Goal: Information Seeking & Learning: Learn about a topic

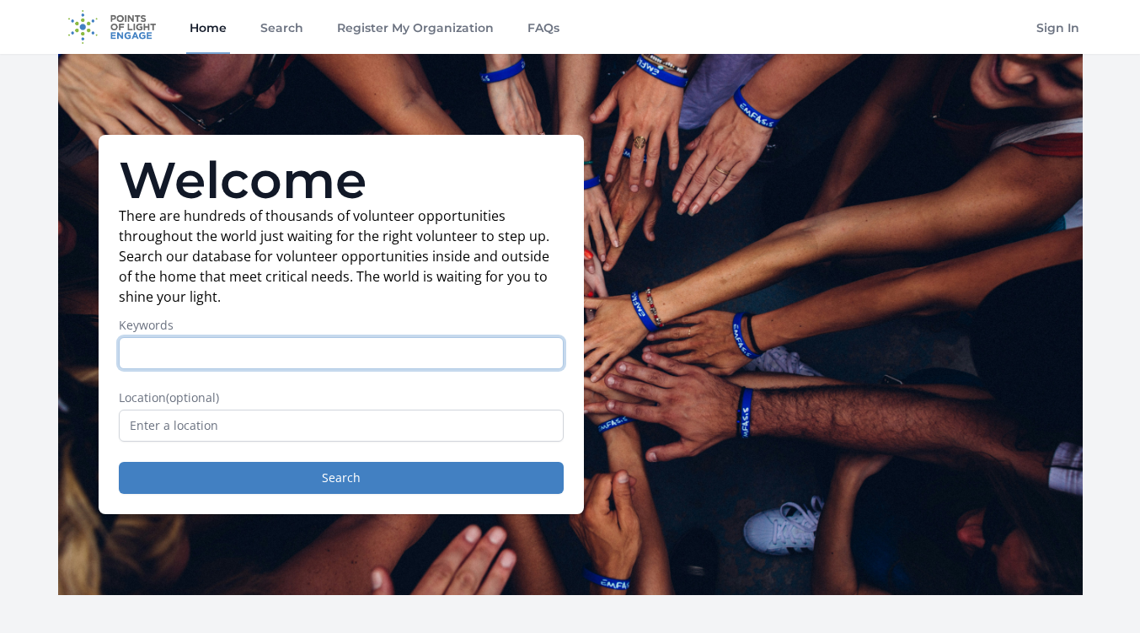
click at [119, 462] on button "Search" at bounding box center [341, 478] width 445 height 32
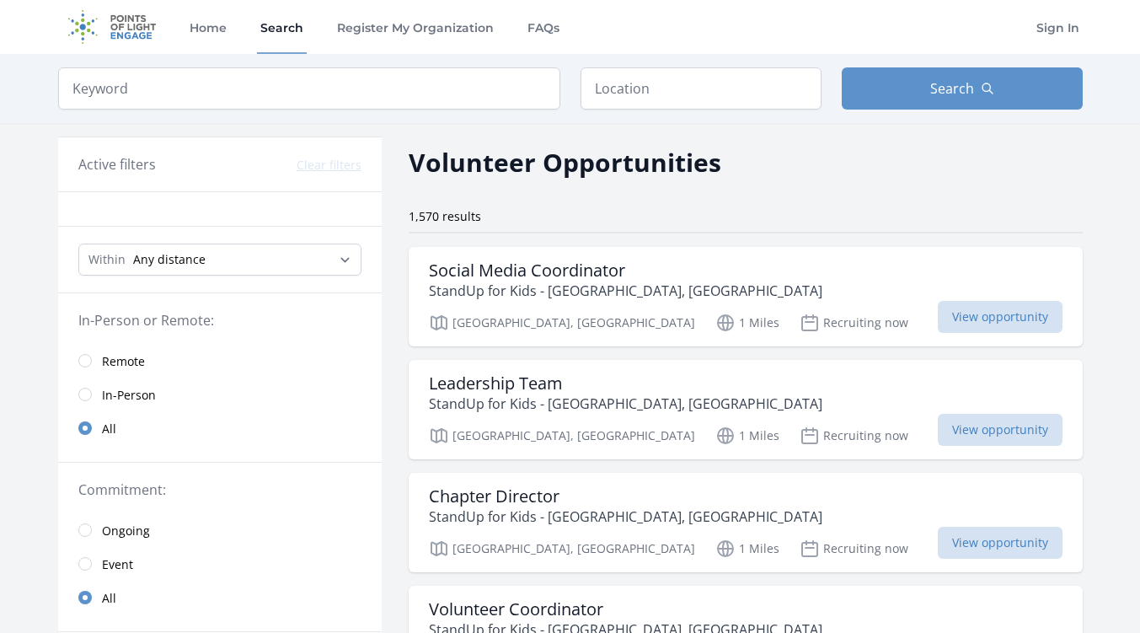
click at [72, 382] on link "In-Person" at bounding box center [219, 394] width 323 height 34
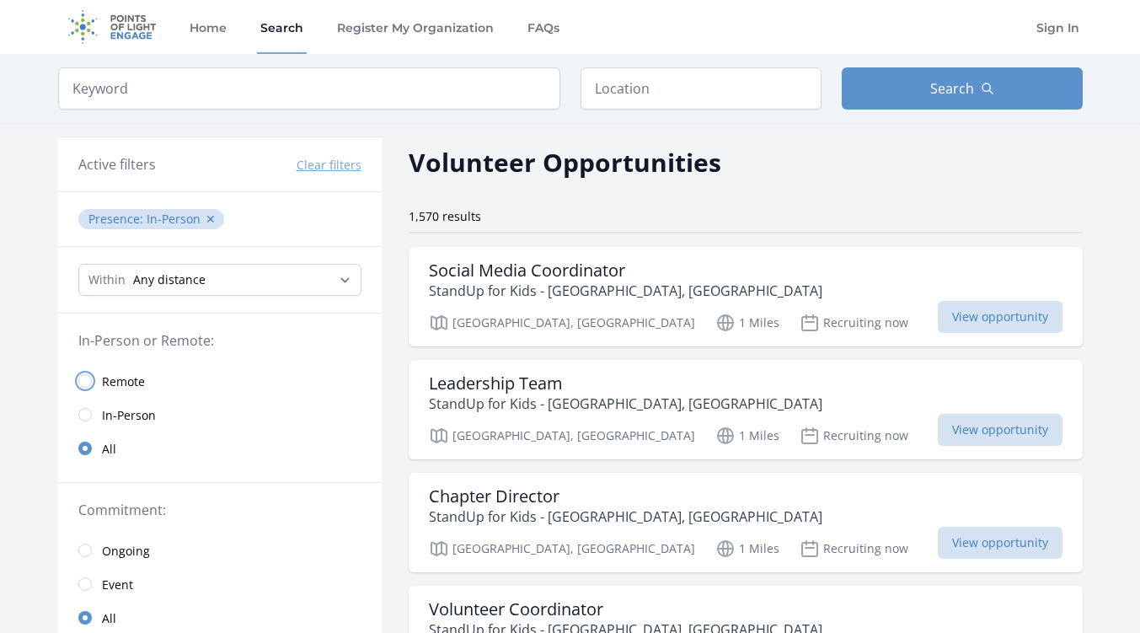
click at [84, 376] on input "radio" at bounding box center [84, 380] width 13 height 13
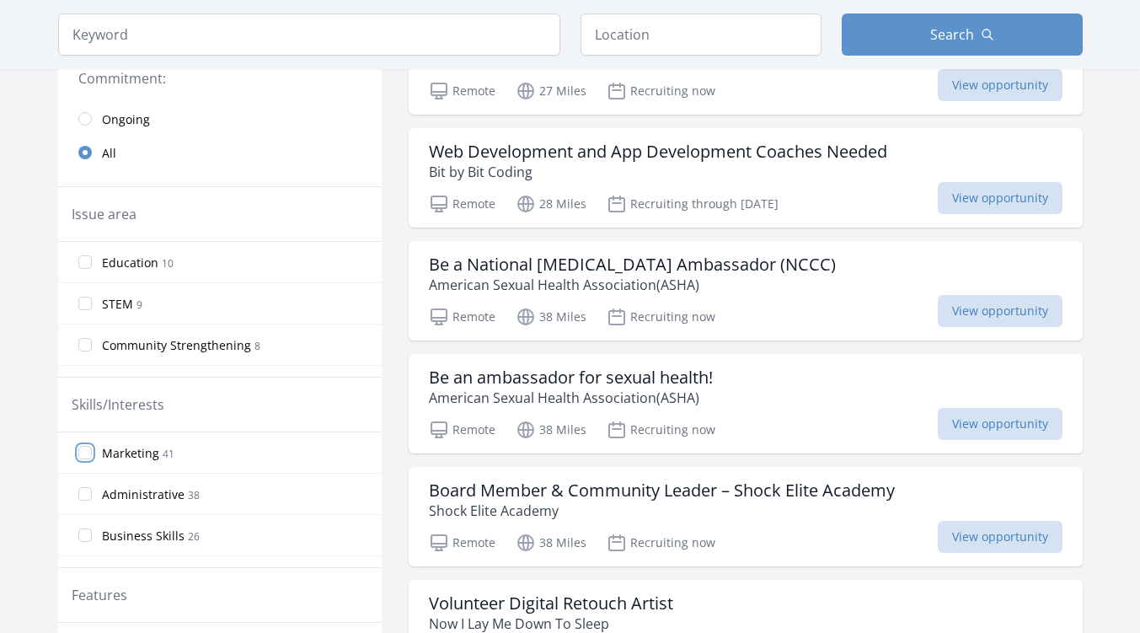
click at [83, 450] on input "Marketing 41" at bounding box center [84, 452] width 13 height 13
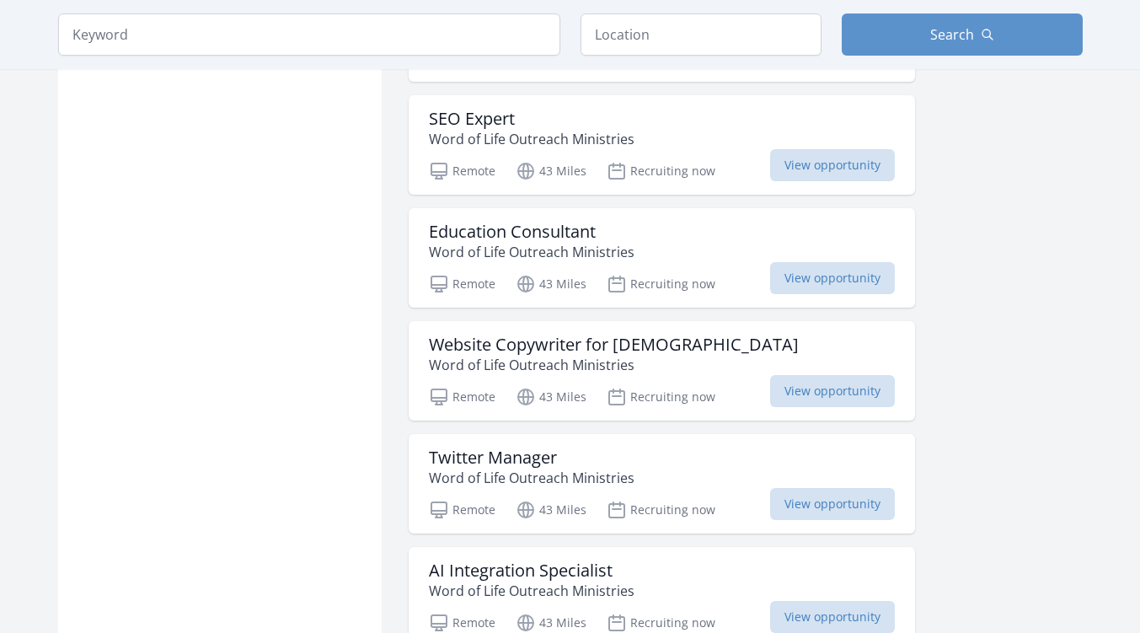
scroll to position [1167, 0]
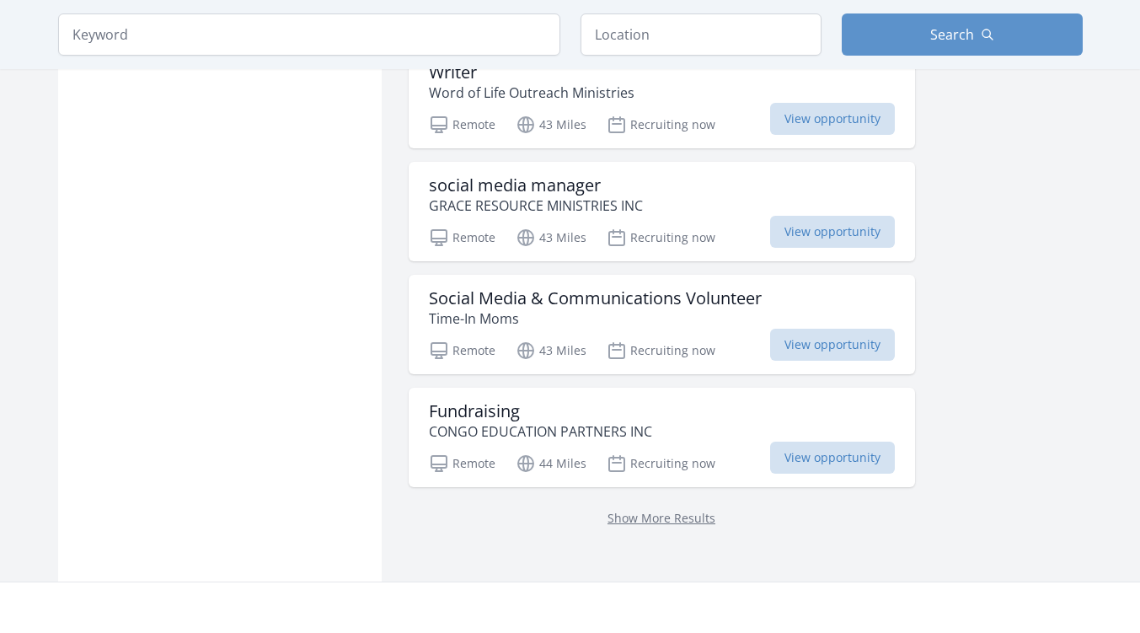
scroll to position [2005, 0]
click at [611, 521] on link "Show More Results" at bounding box center [661, 517] width 108 height 16
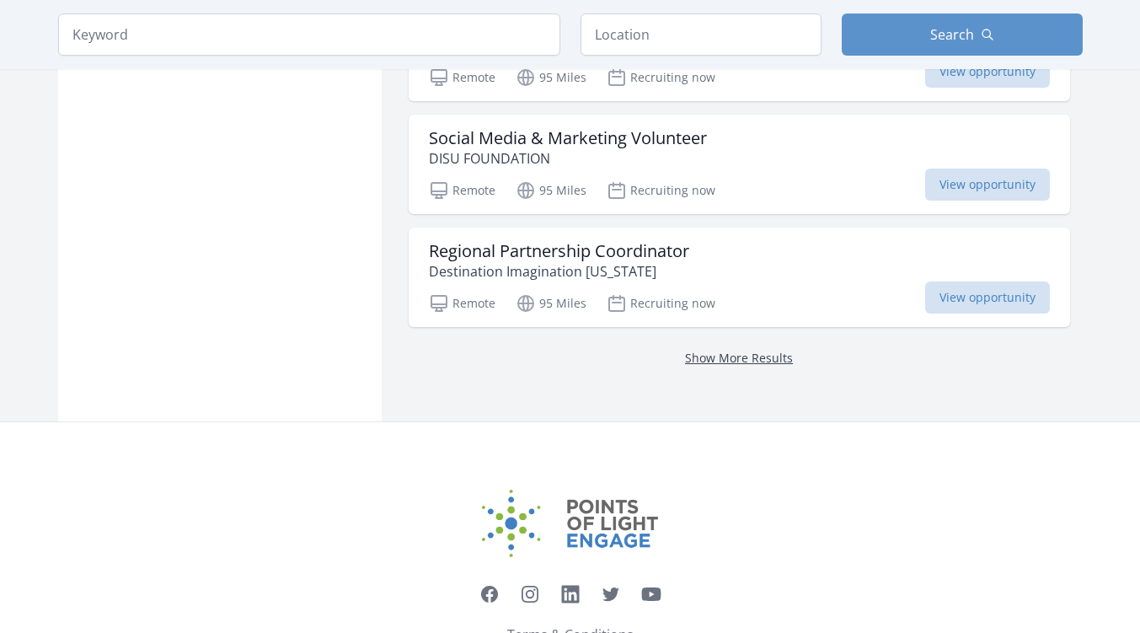
scroll to position [4552, 0]
click at [702, 362] on link "Show More Results" at bounding box center [739, 357] width 108 height 16
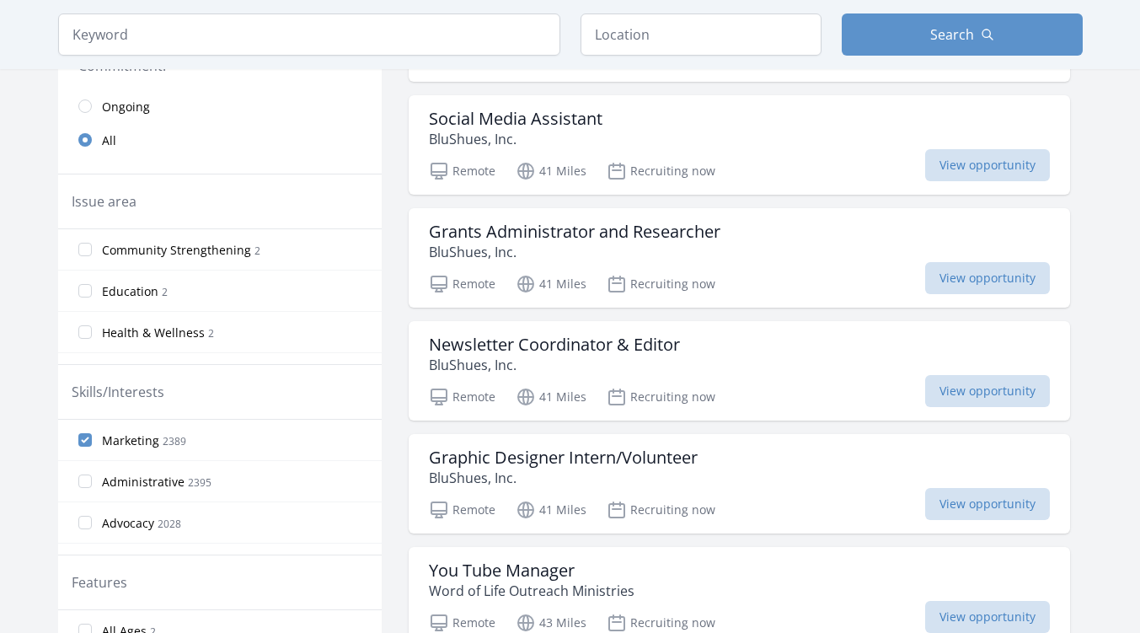
scroll to position [376, 0]
click at [84, 442] on input "Marketing 2389" at bounding box center [84, 440] width 13 height 13
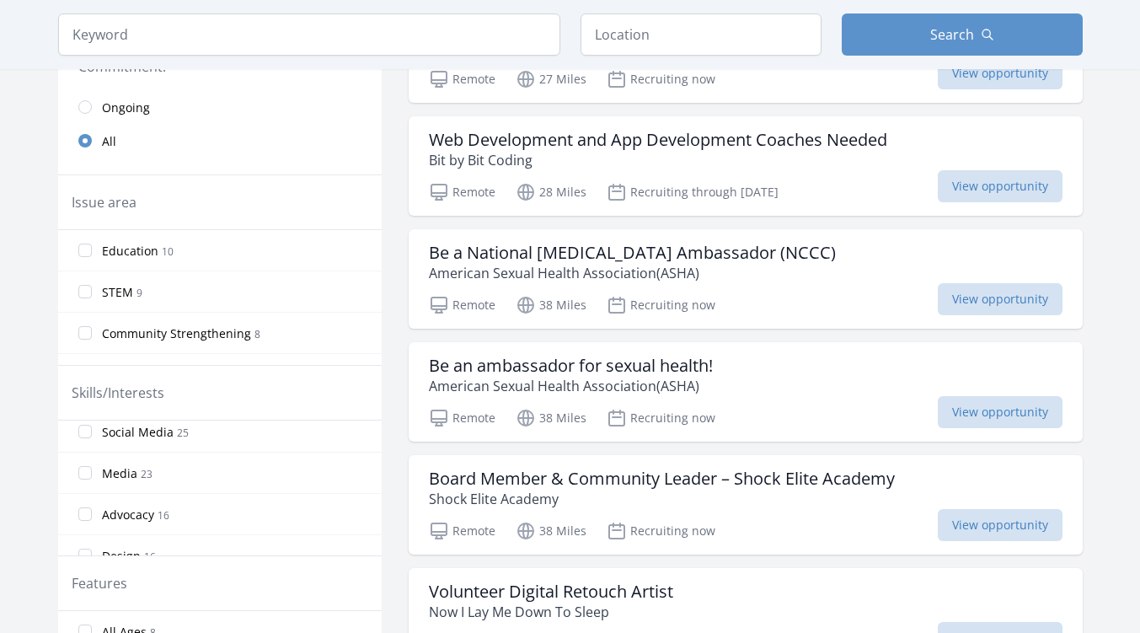
scroll to position [134, 0]
click at [84, 432] on input "Social Media 25" at bounding box center [84, 430] width 13 height 13
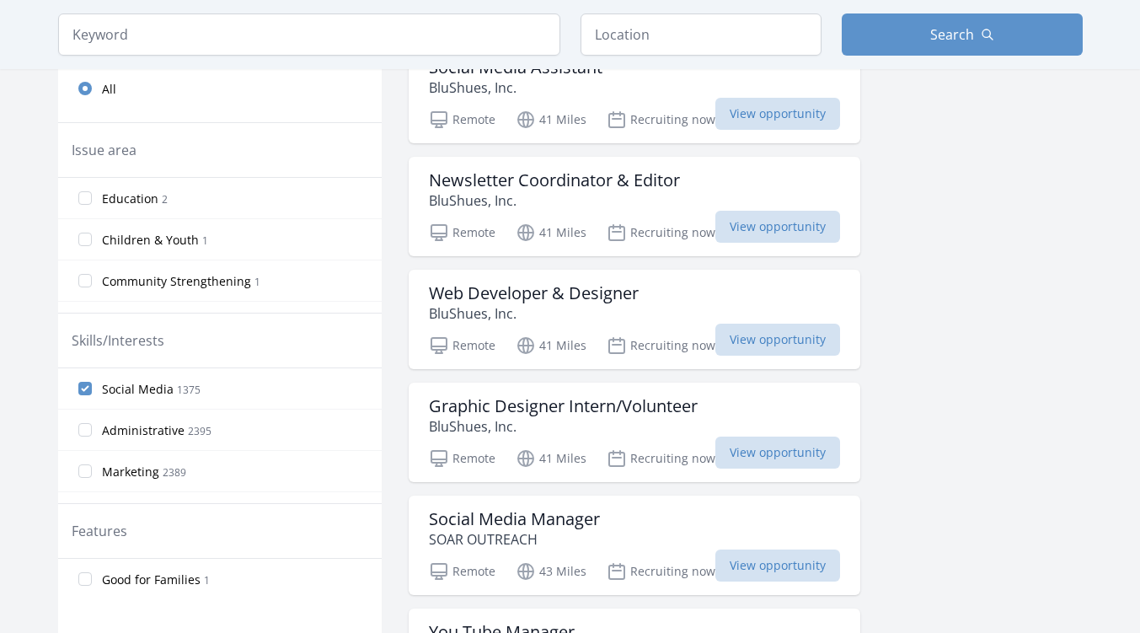
scroll to position [432, 0]
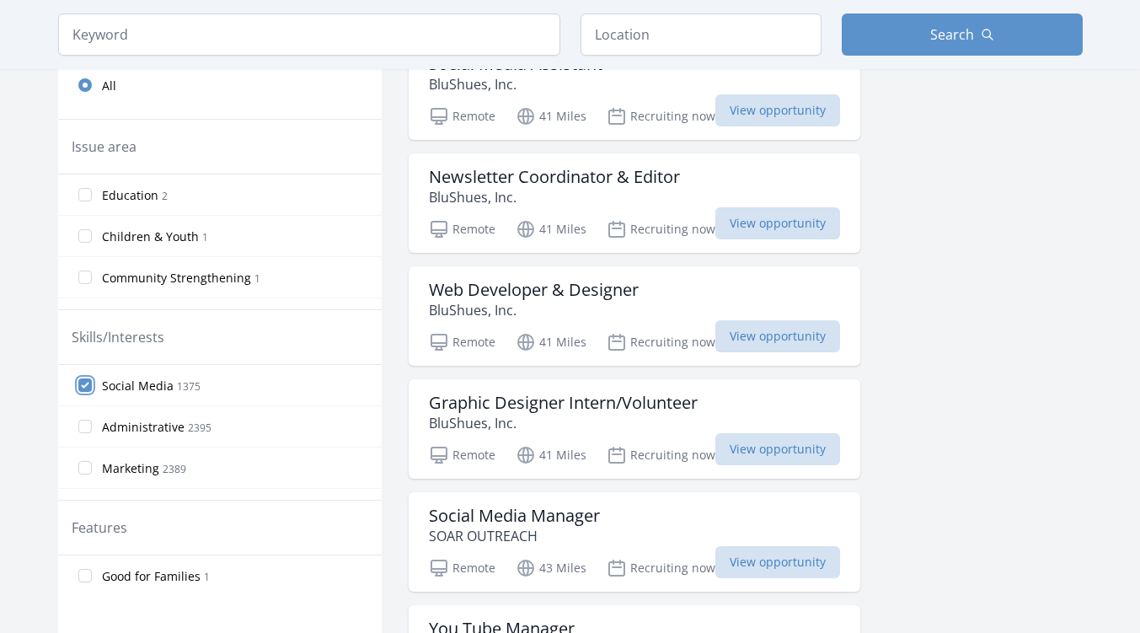
click at [83, 380] on input "Social Media 1375" at bounding box center [84, 384] width 13 height 13
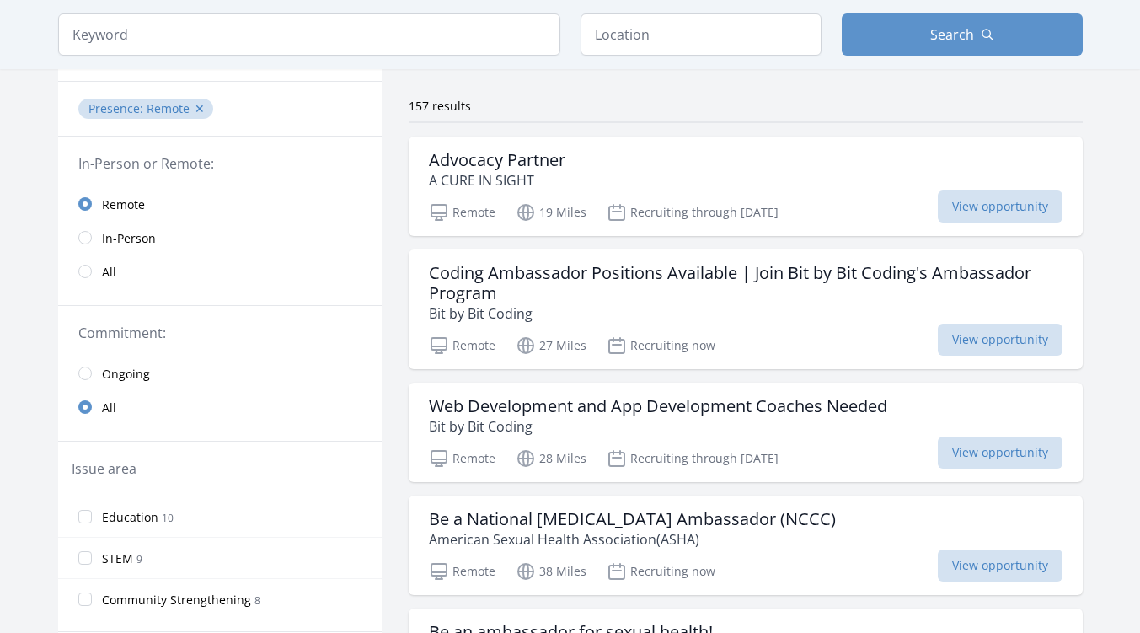
scroll to position [0, 0]
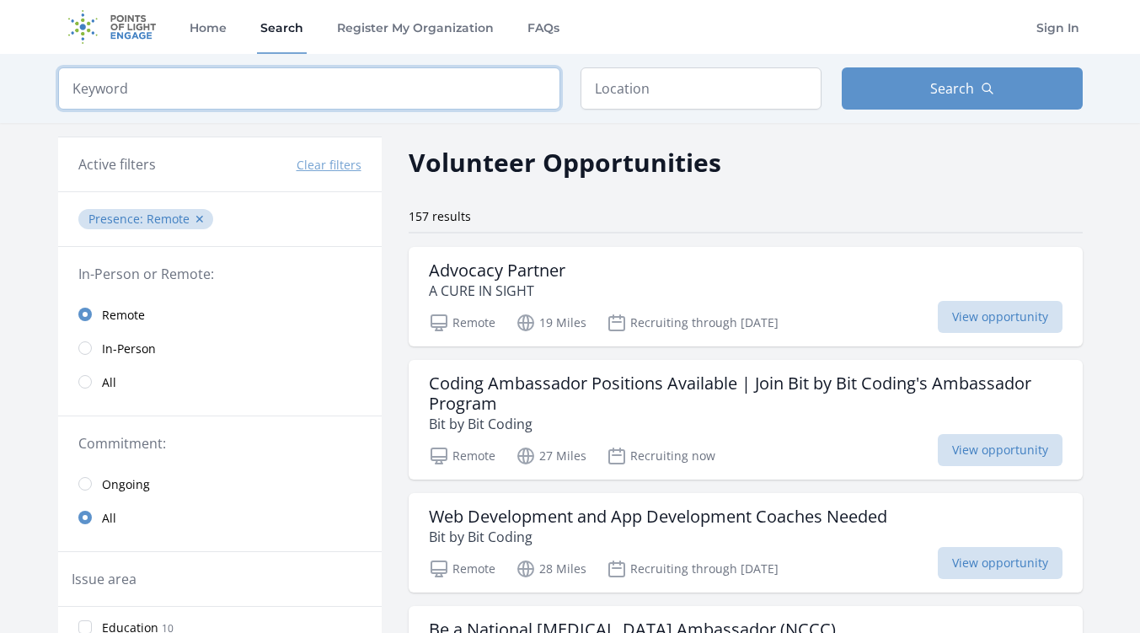
click at [98, 89] on input "search" at bounding box center [309, 88] width 502 height 42
type input "copywriter"
click button "submit" at bounding box center [0, 0] width 0 height 0
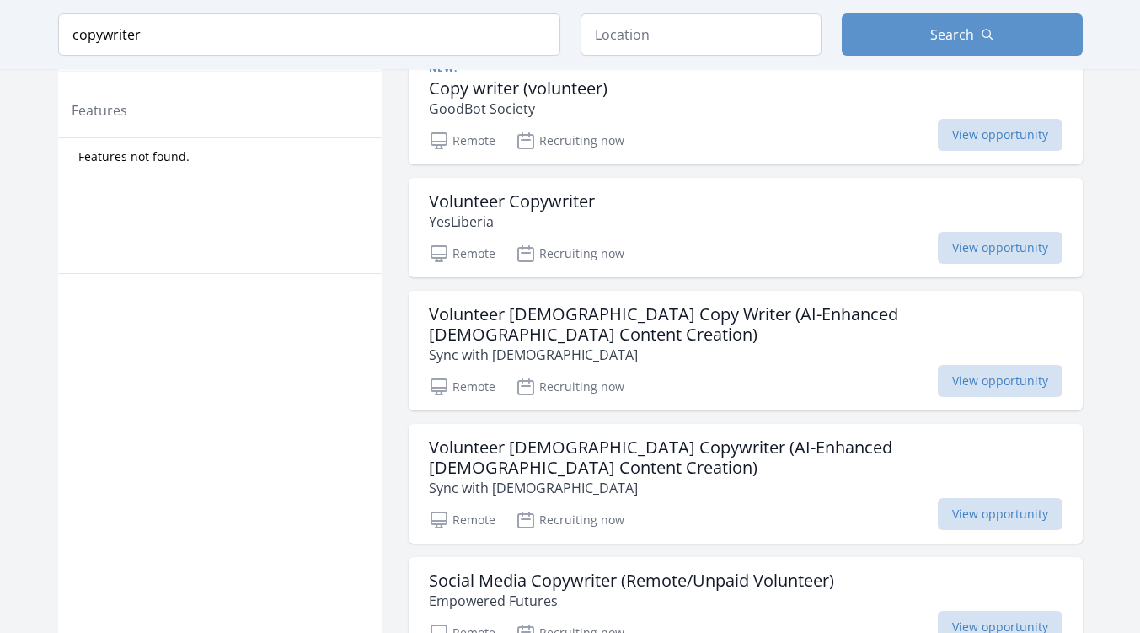
scroll to position [878, 0]
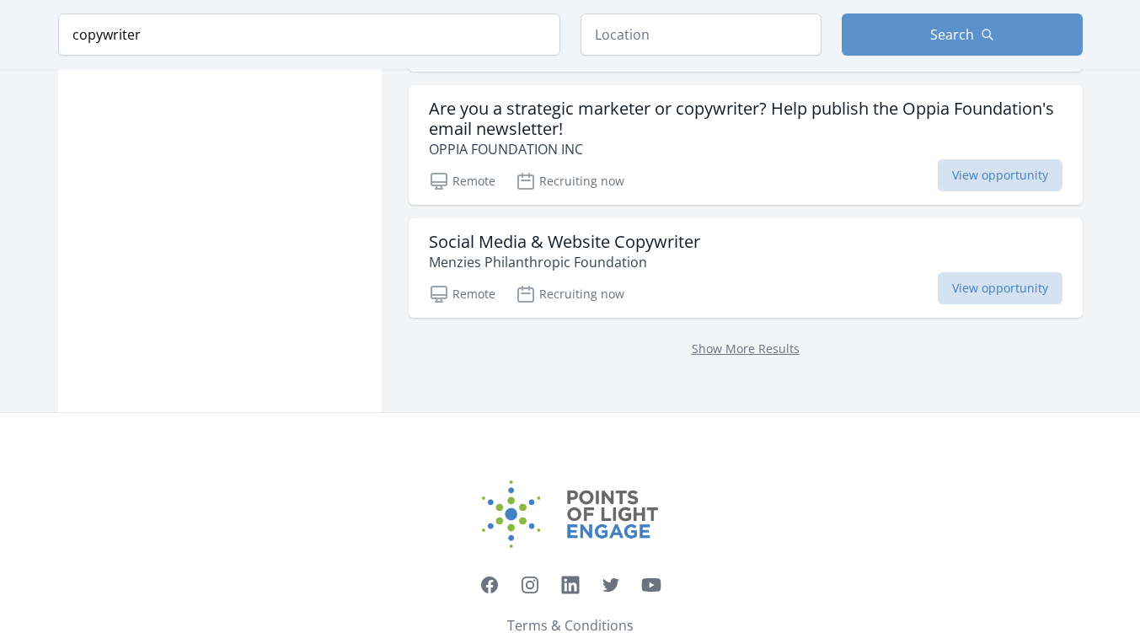
scroll to position [2273, 0]
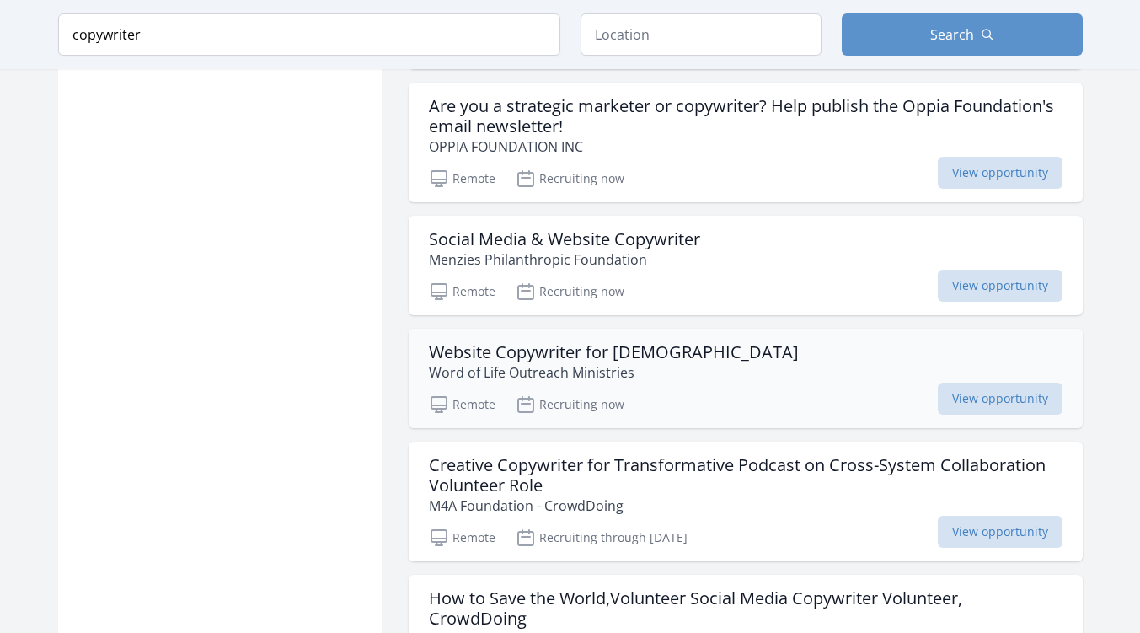
click at [709, 342] on div "Website Copywriter for Church Word of Life Outreach Ministries" at bounding box center [745, 362] width 633 height 40
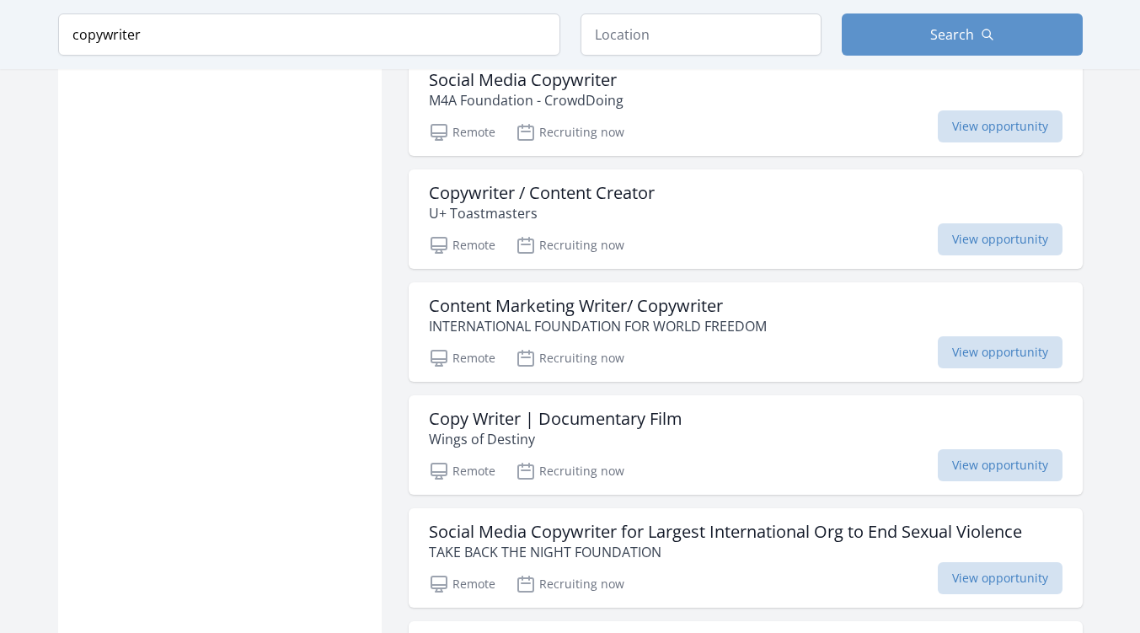
scroll to position [3068, 0]
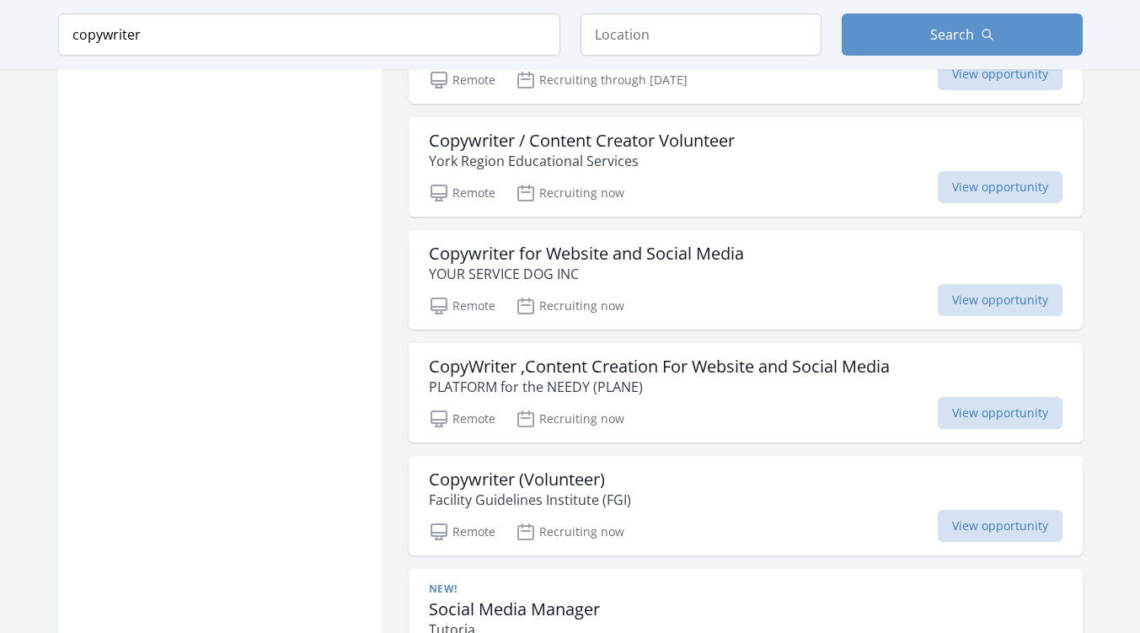
scroll to position [3996, 0]
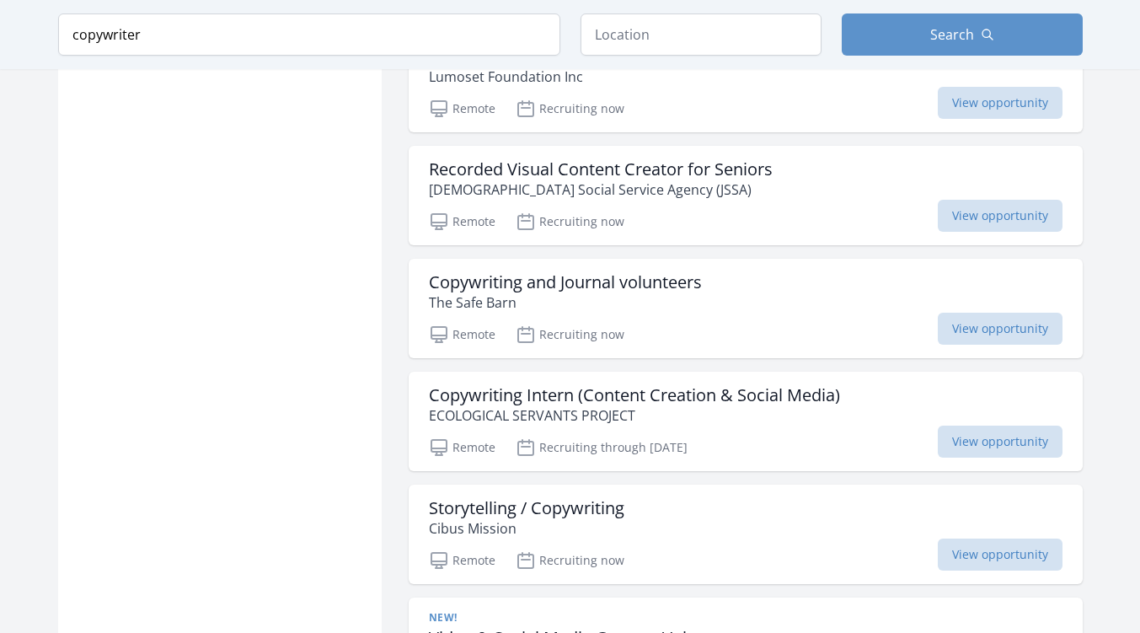
scroll to position [6276, 0]
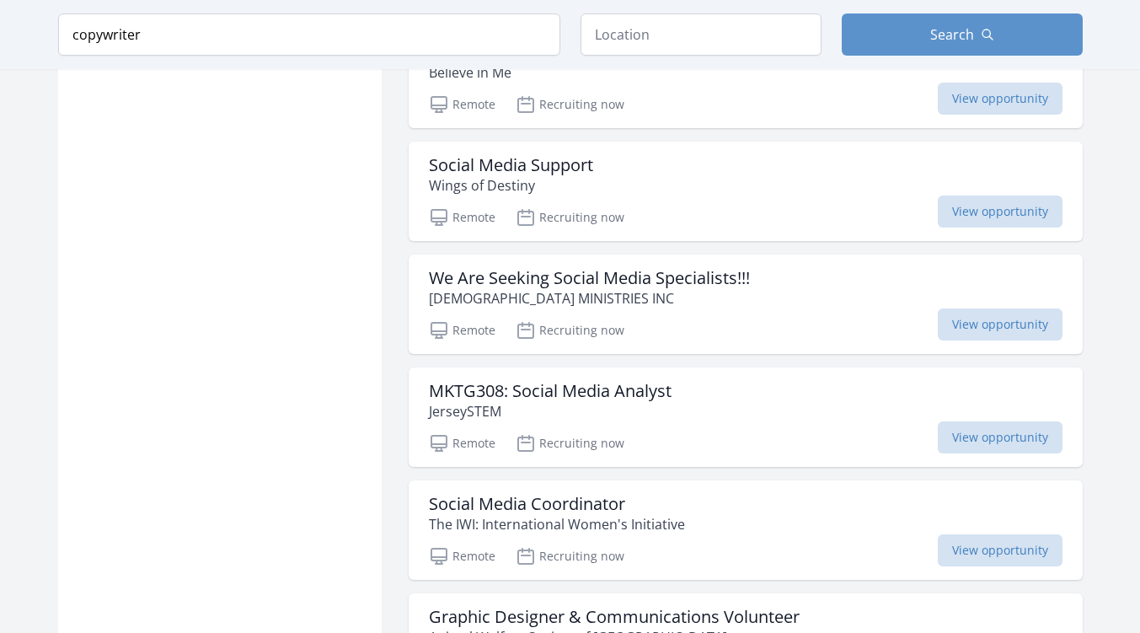
scroll to position [7835, 0]
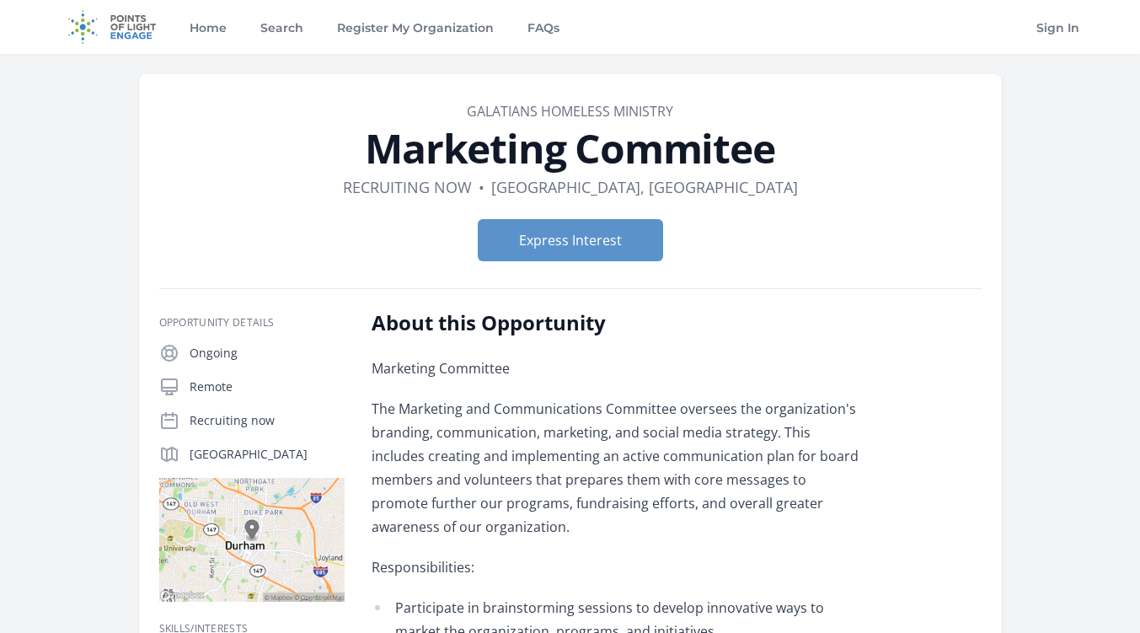
scroll to position [553, 0]
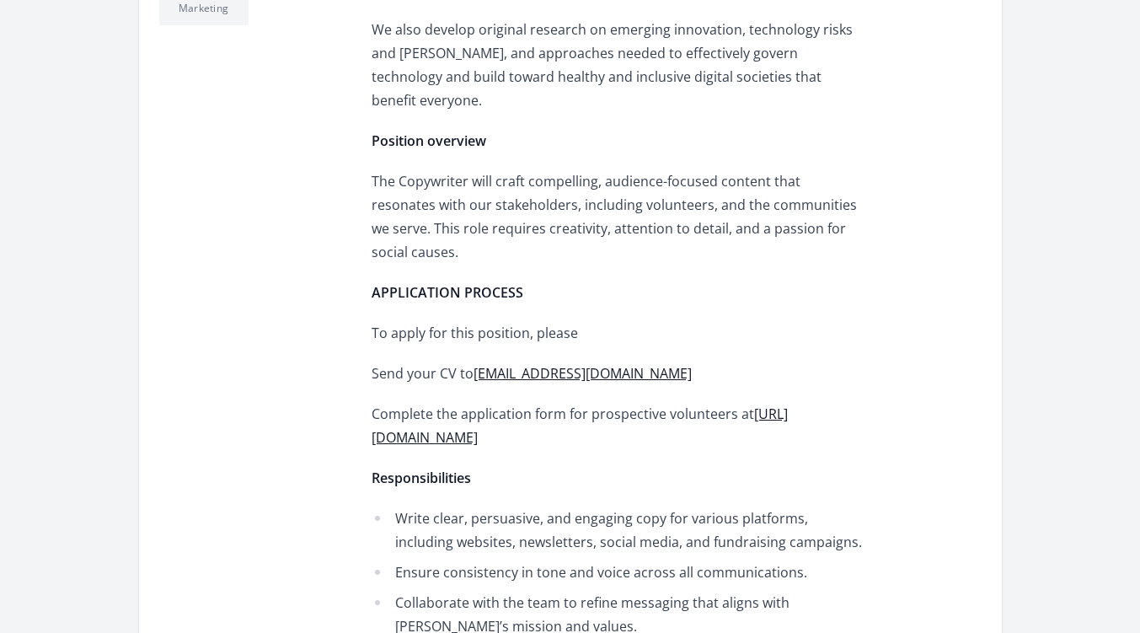
scroll to position [666, 0]
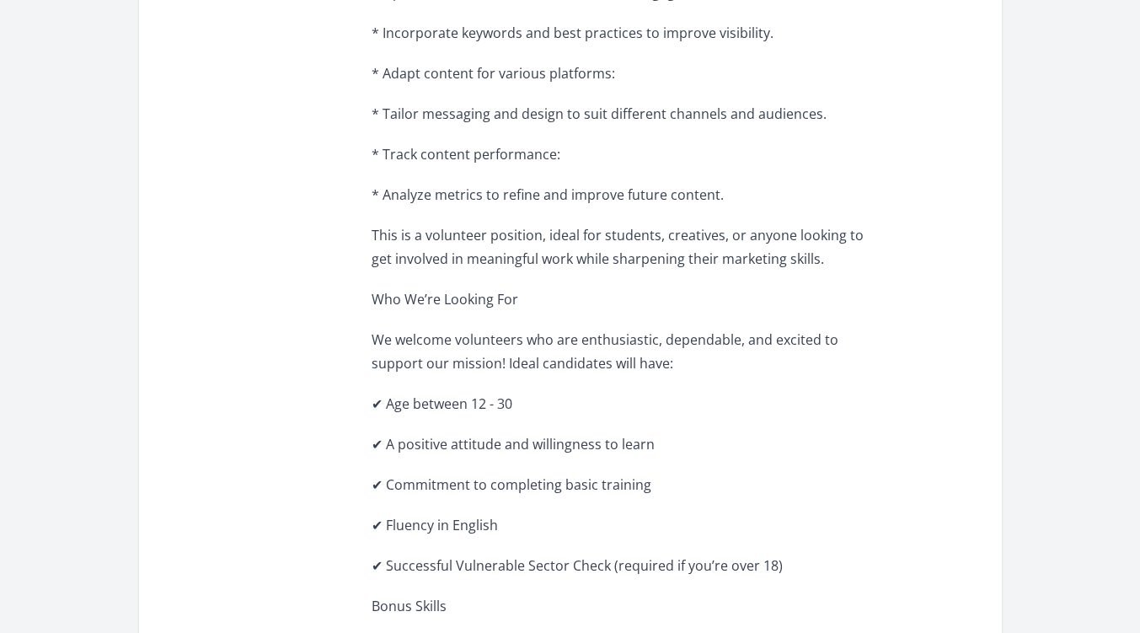
scroll to position [987, 0]
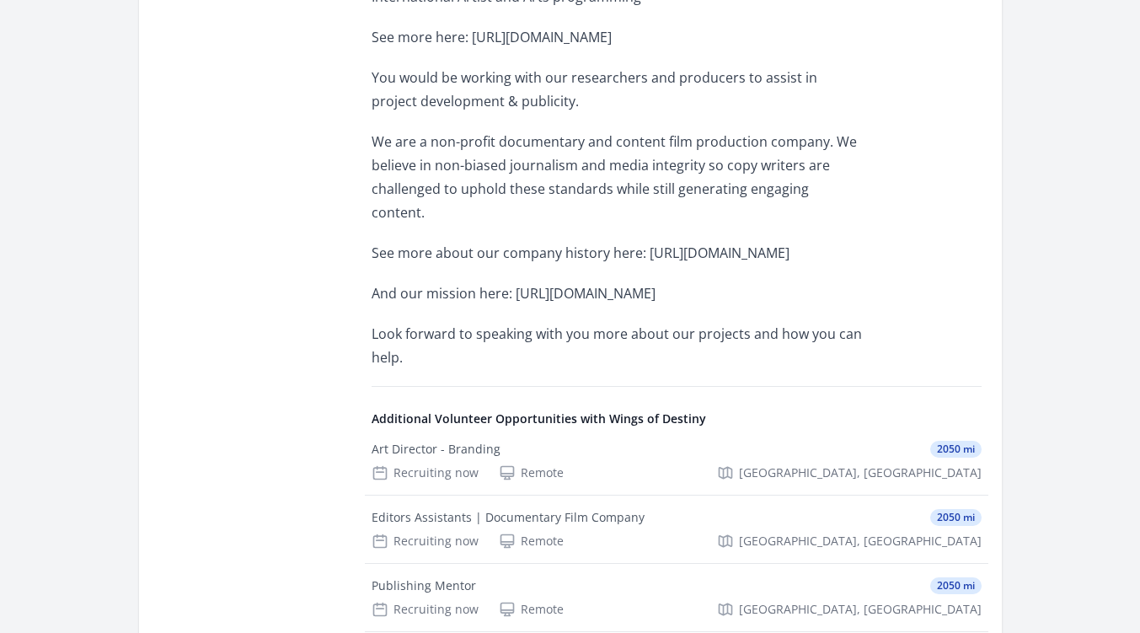
scroll to position [721, 0]
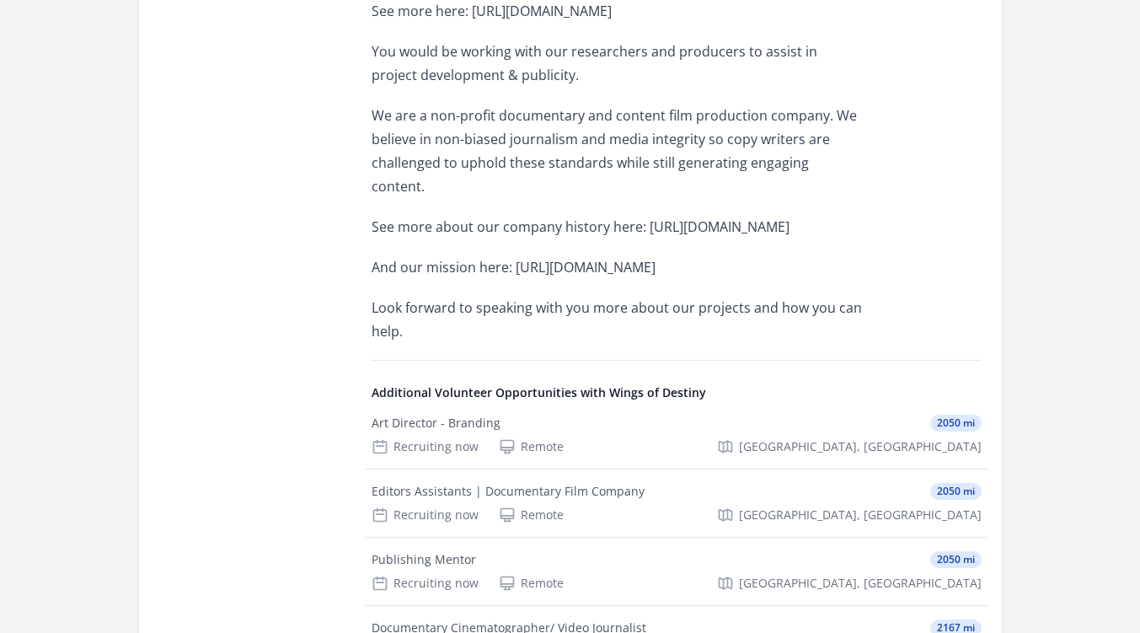
drag, startPoint x: 687, startPoint y: 263, endPoint x: 513, endPoint y: 270, distance: 174.5
click at [513, 270] on p "And our mission here: https://newmoonfilms.com/" at bounding box center [617, 267] width 493 height 24
click at [716, 215] on p "See more about our company history here: https://newmoonfilms.com/our-history" at bounding box center [617, 227] width 493 height 24
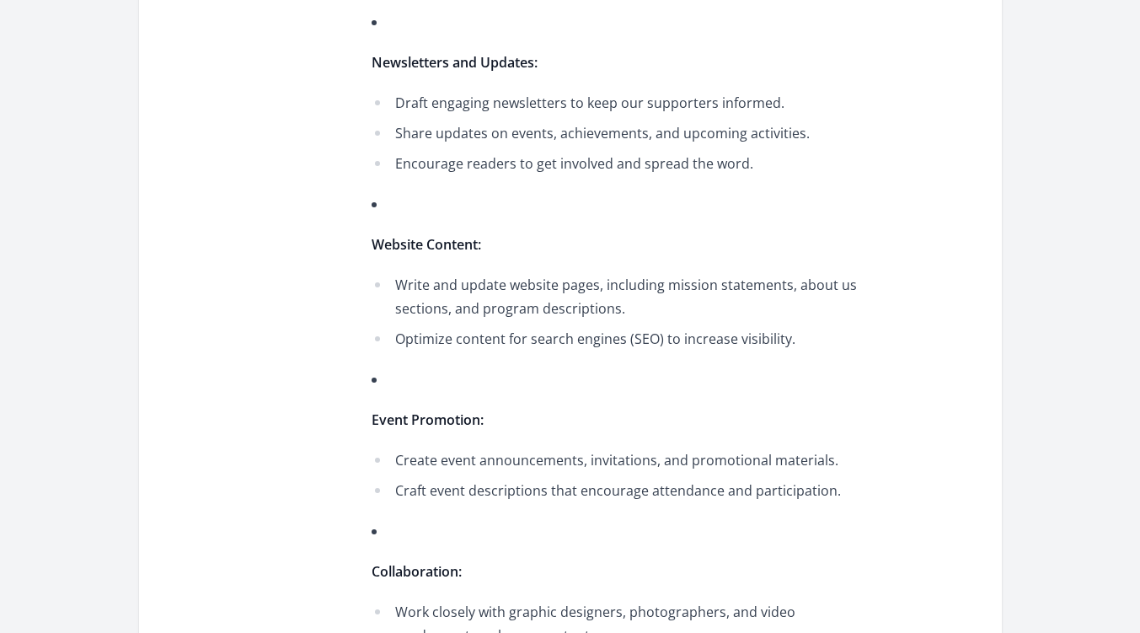
scroll to position [952, 0]
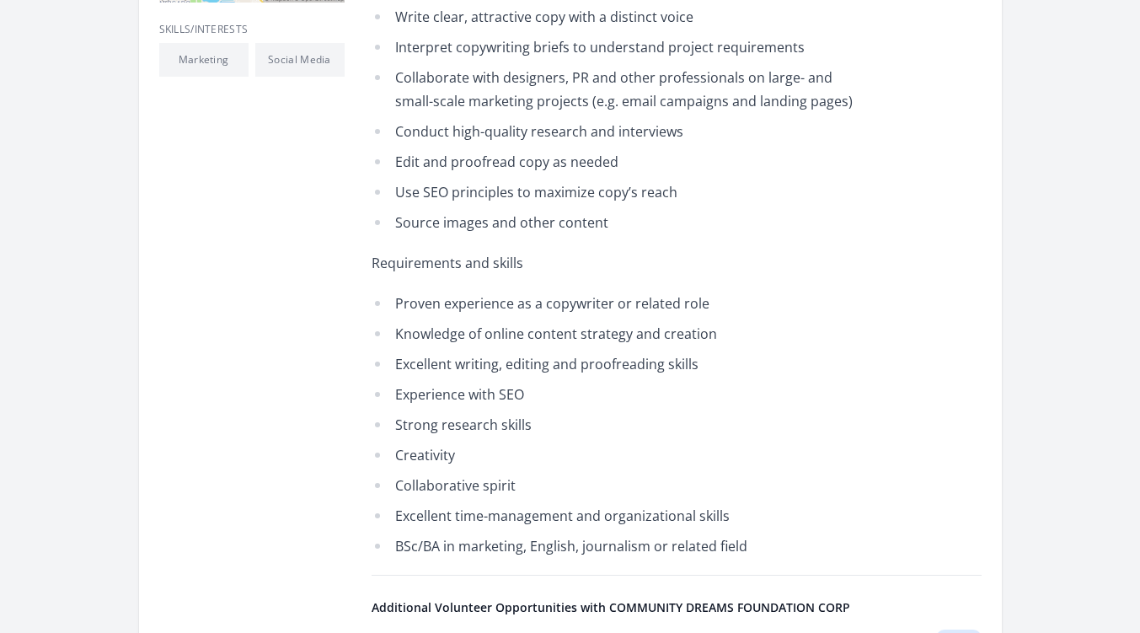
scroll to position [77, 0]
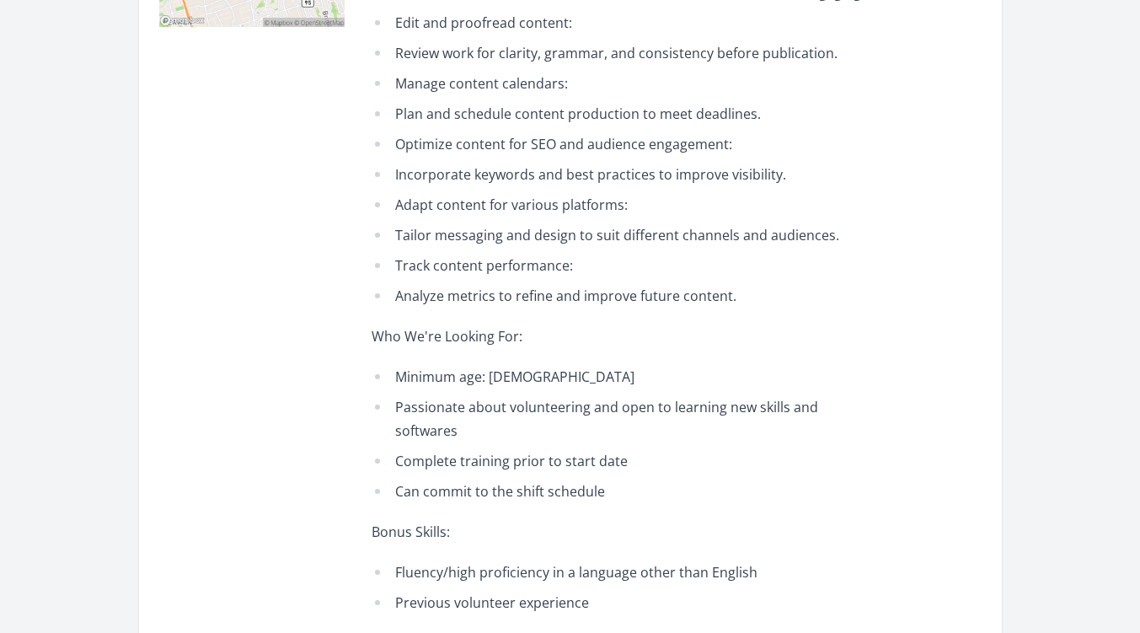
scroll to position [617, 0]
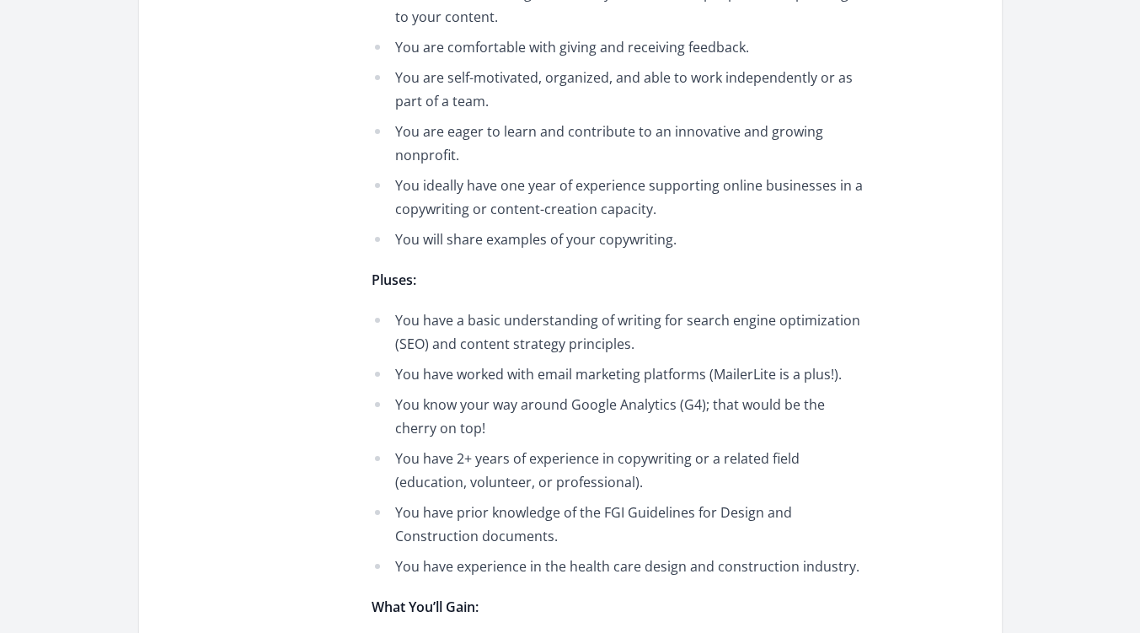
scroll to position [1021, 0]
